Goal: Task Accomplishment & Management: Manage account settings

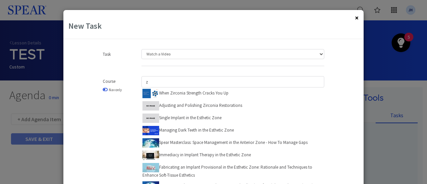
click at [355, 19] on button "×" at bounding box center [357, 17] width 4 height 7
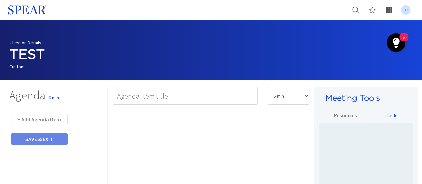
click at [24, 42] on link "Lesson Details" at bounding box center [25, 43] width 32 height 6
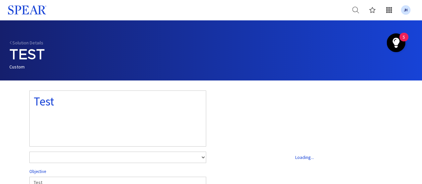
select select "number:1"
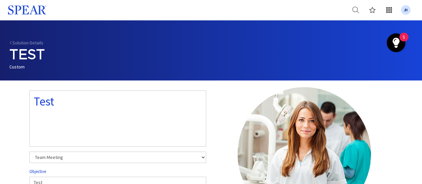
click at [24, 42] on link "Solution Details" at bounding box center [26, 43] width 34 height 6
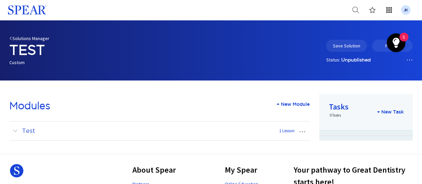
click at [25, 38] on link "Solutions Manager" at bounding box center [29, 38] width 40 height 6
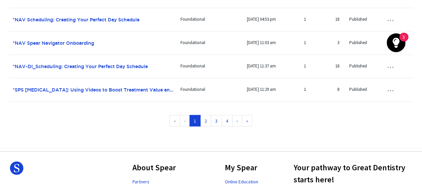
scroll to position [513, 0]
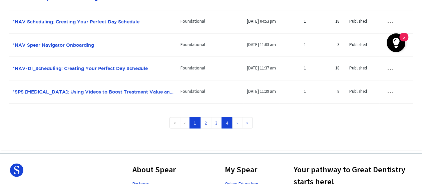
click at [227, 122] on link "4" at bounding box center [226, 122] width 11 height 11
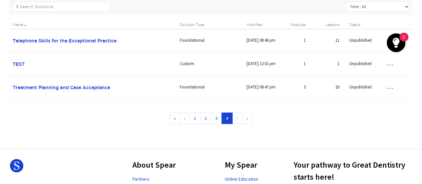
scroll to position [120, 0]
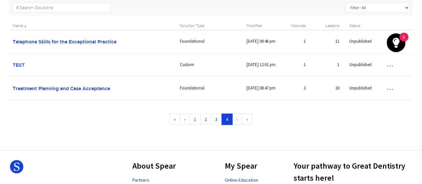
click at [391, 47] on button "…" at bounding box center [389, 41] width 15 height 11
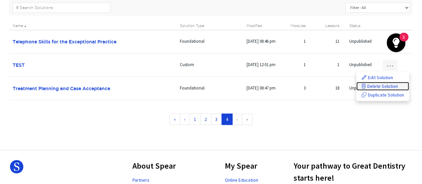
click at [379, 85] on link "Delete Solution" at bounding box center [382, 86] width 53 height 9
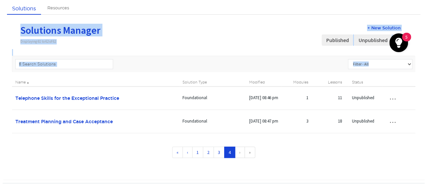
scroll to position [0, 0]
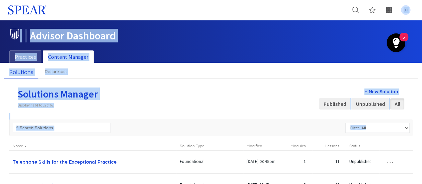
drag, startPoint x: 421, startPoint y: 68, endPoint x: 424, endPoint y: 2, distance: 66.1
click at [295, 39] on h1 "| Advisor Dashboard" at bounding box center [208, 35] width 398 height 13
click at [243, 43] on ul "Practices Content Manager" at bounding box center [210, 43] width 403 height 39
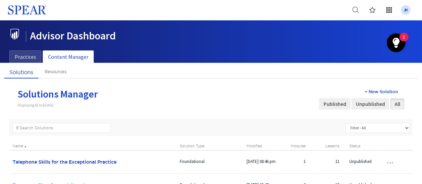
click at [388, 6] on link "Spear Products" at bounding box center [388, 10] width 17 height 17
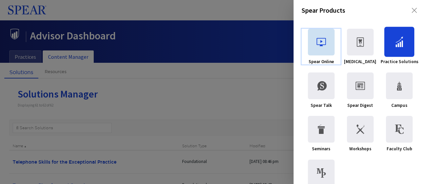
click at [320, 46] on icon at bounding box center [321, 41] width 27 height 9
